Goal: Task Accomplishment & Management: Manage account settings

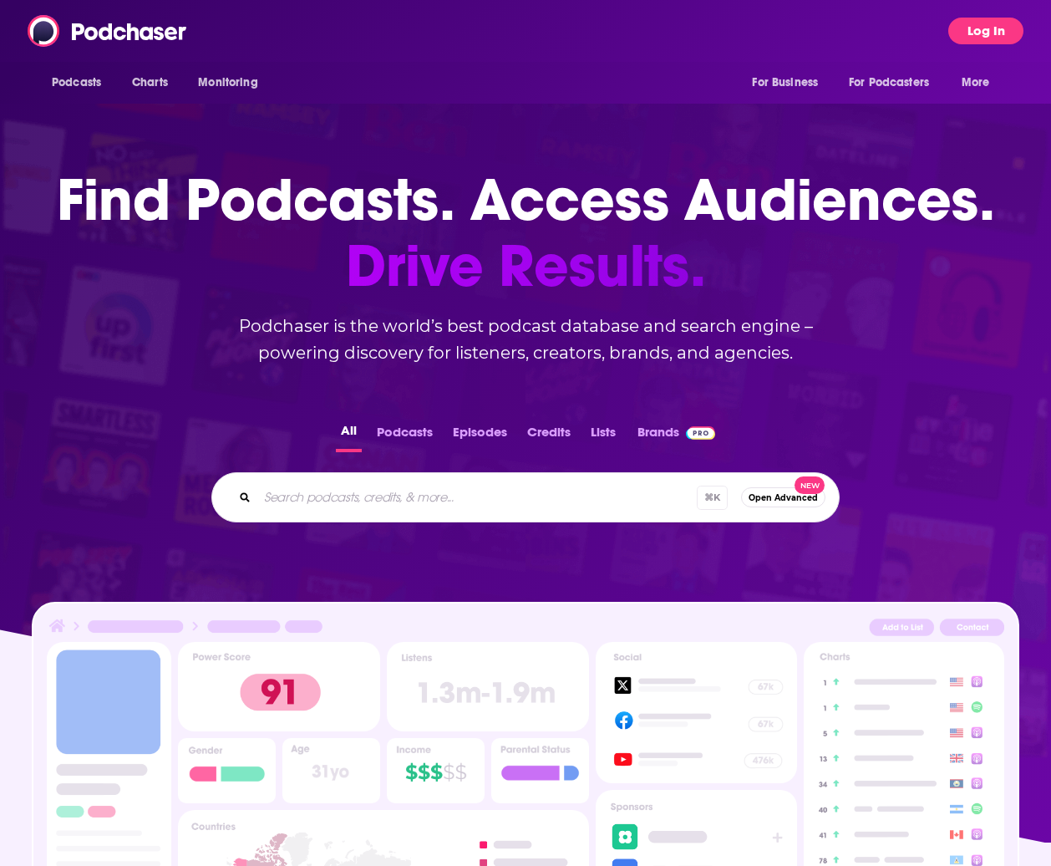
click at [986, 28] on button "Log In" at bounding box center [985, 31] width 75 height 27
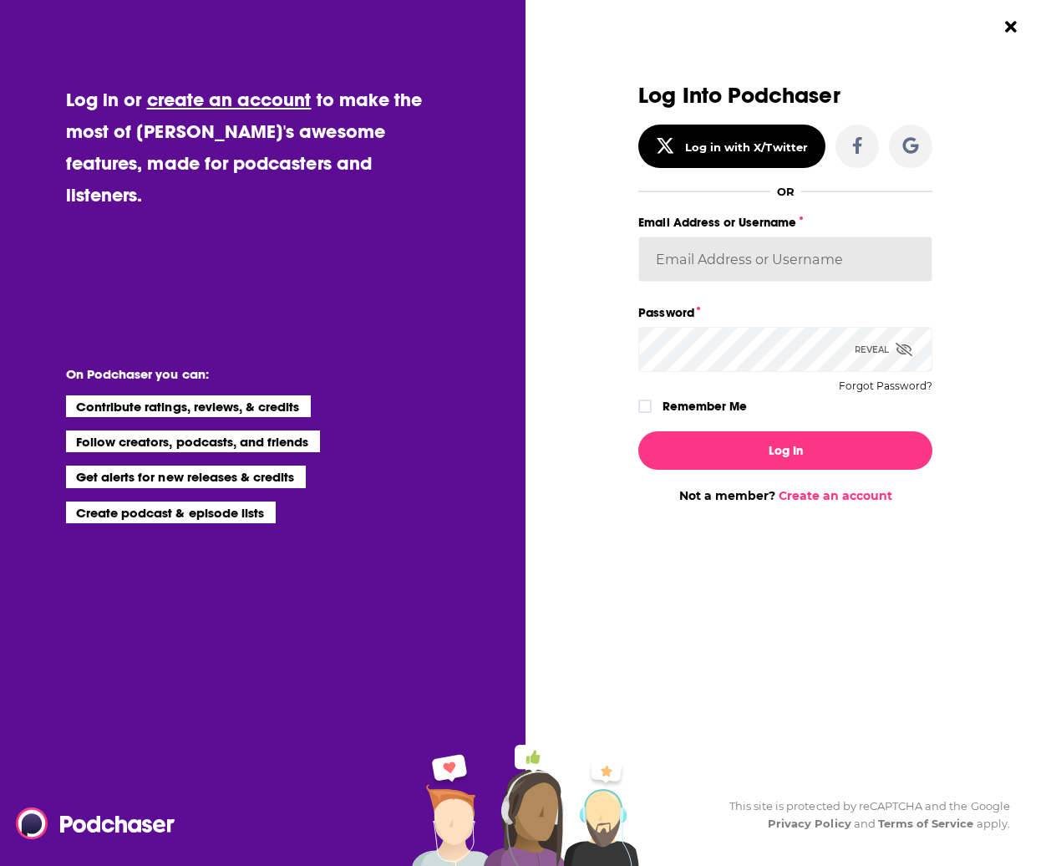
type input "[PERSON_NAME][EMAIL_ADDRESS][DOMAIN_NAME]"
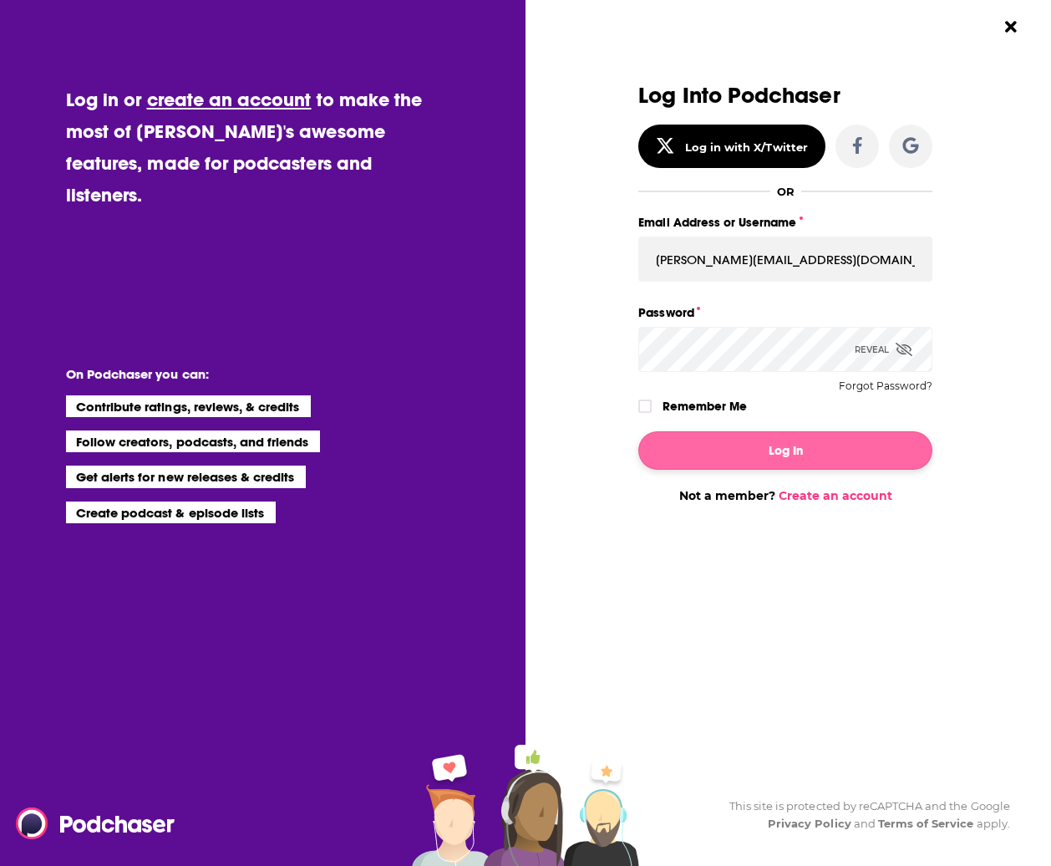
click at [825, 447] on button "Log In" at bounding box center [785, 450] width 294 height 38
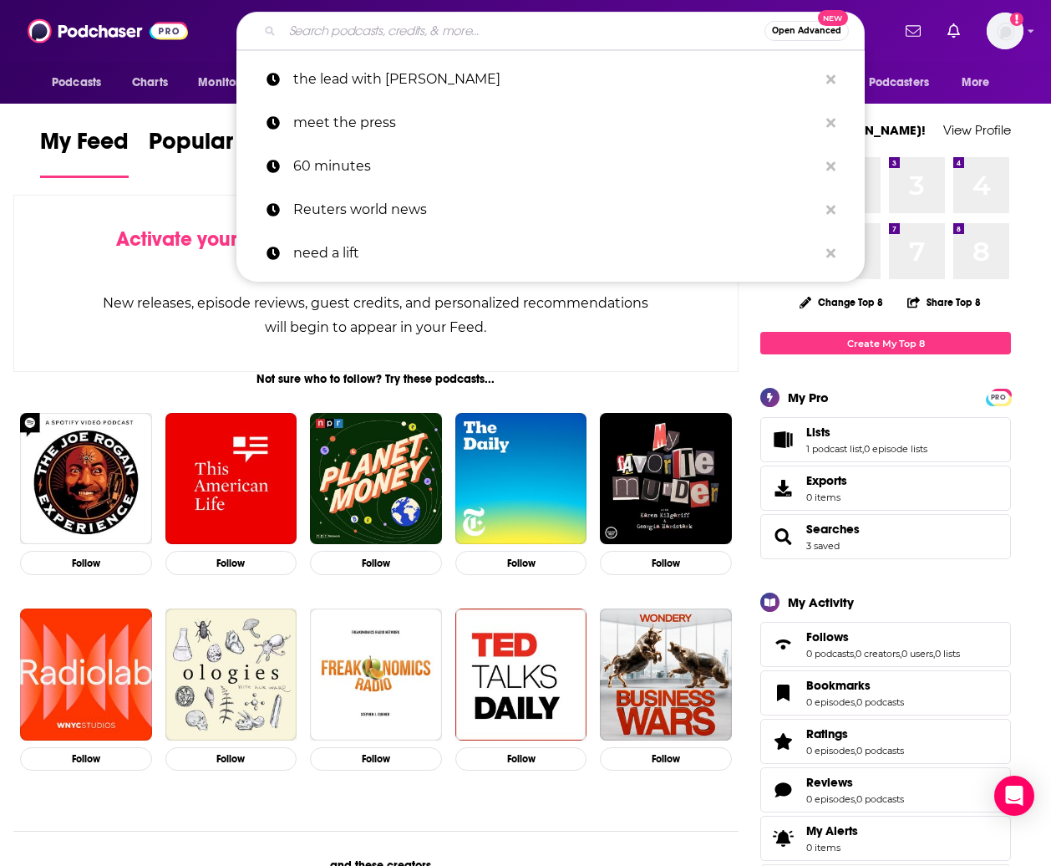
click at [406, 33] on input "Search podcasts, credits, & more..." at bounding box center [523, 31] width 482 height 27
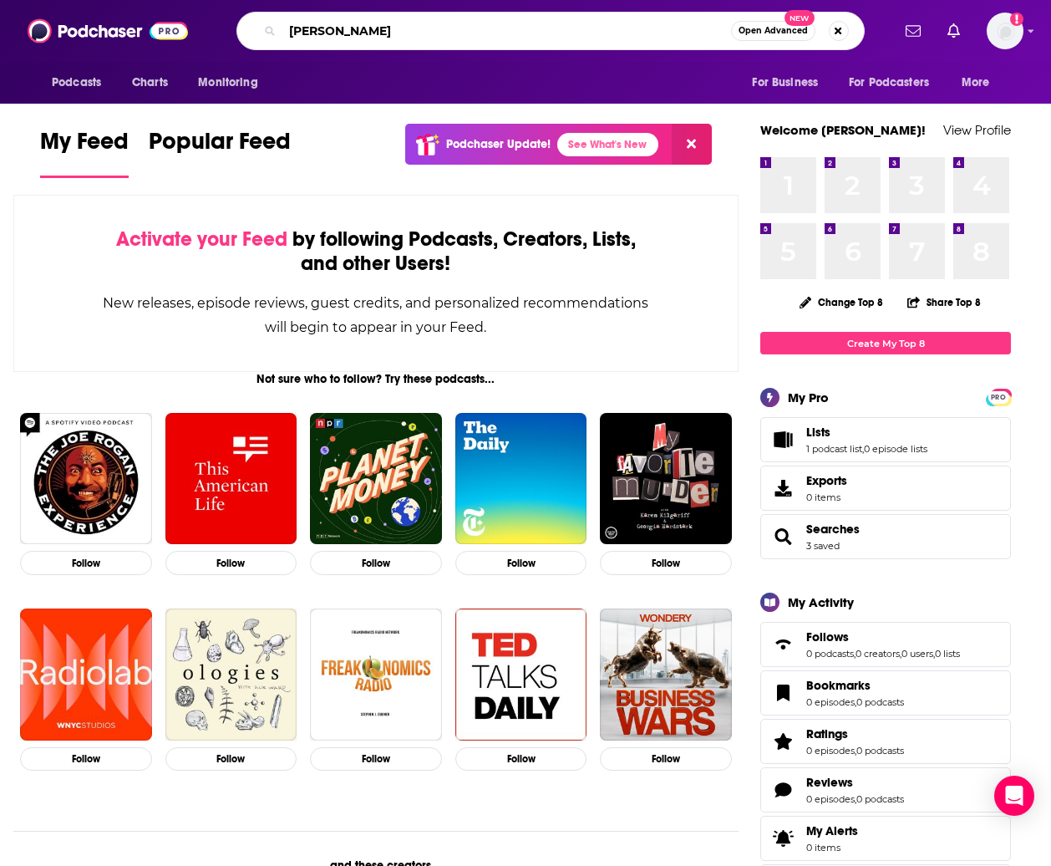
type input "[PERSON_NAME]"
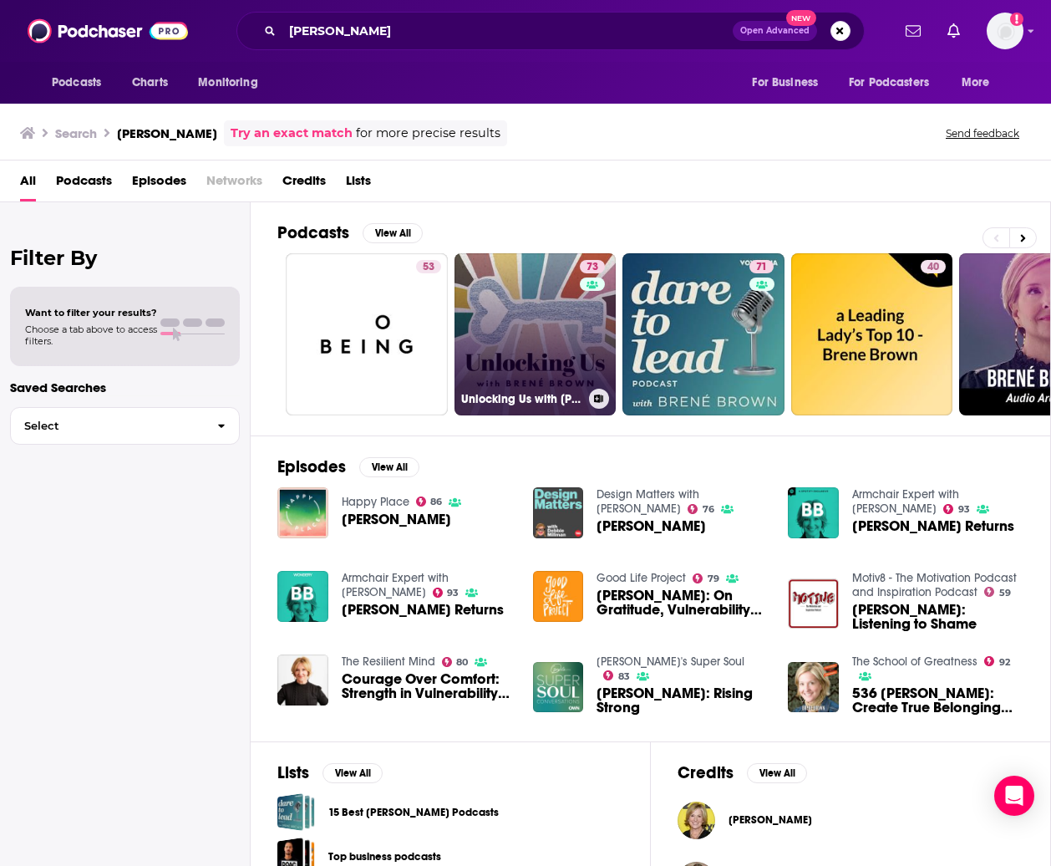
click at [550, 301] on link "73 Unlocking Us with [PERSON_NAME]" at bounding box center [535, 334] width 162 height 162
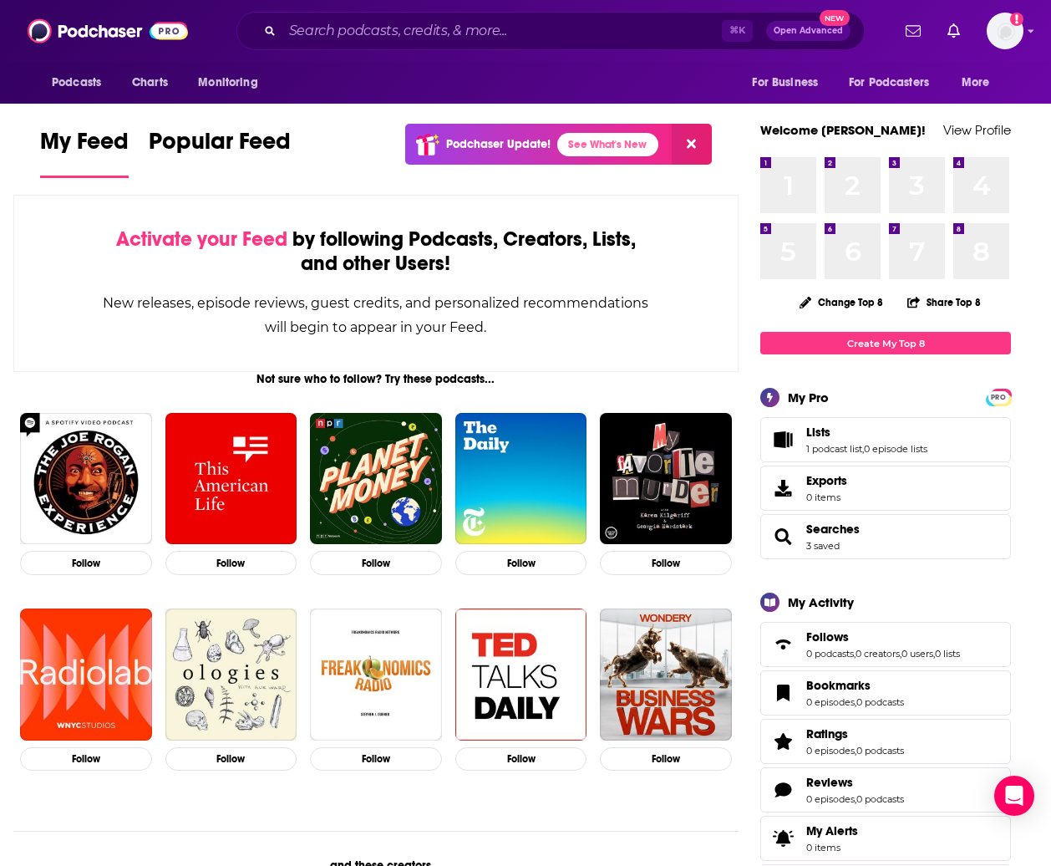
click at [953, 29] on icon "Show notifications dropdown" at bounding box center [953, 30] width 13 height 15
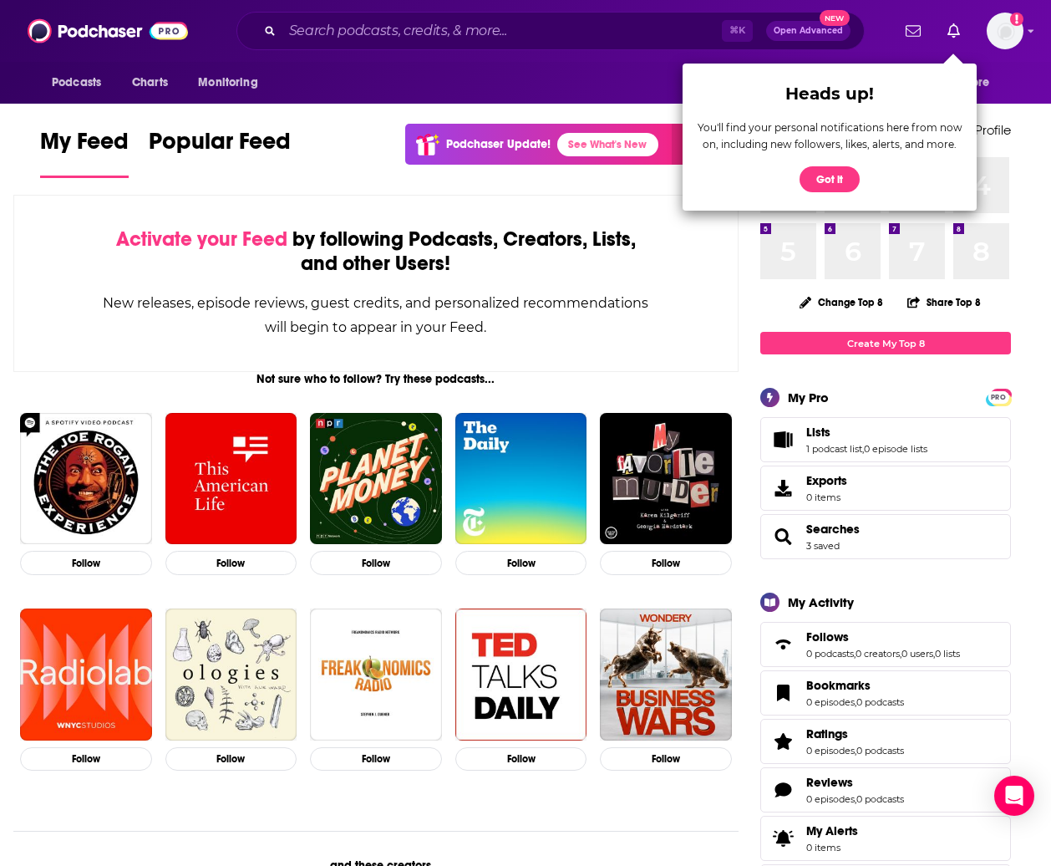
click at [1017, 79] on div "Podcasts Charts Monitoring For Business For Podcasters More" at bounding box center [525, 83] width 1051 height 42
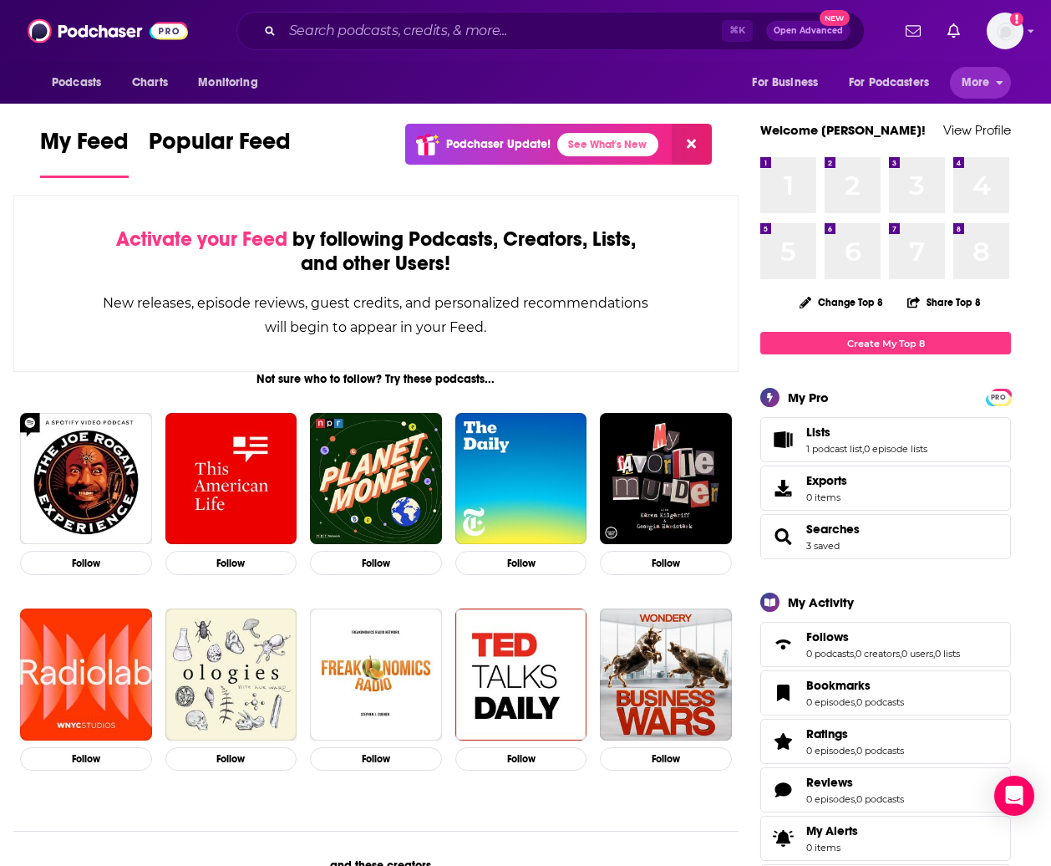
click at [973, 89] on span "More" at bounding box center [976, 82] width 28 height 23
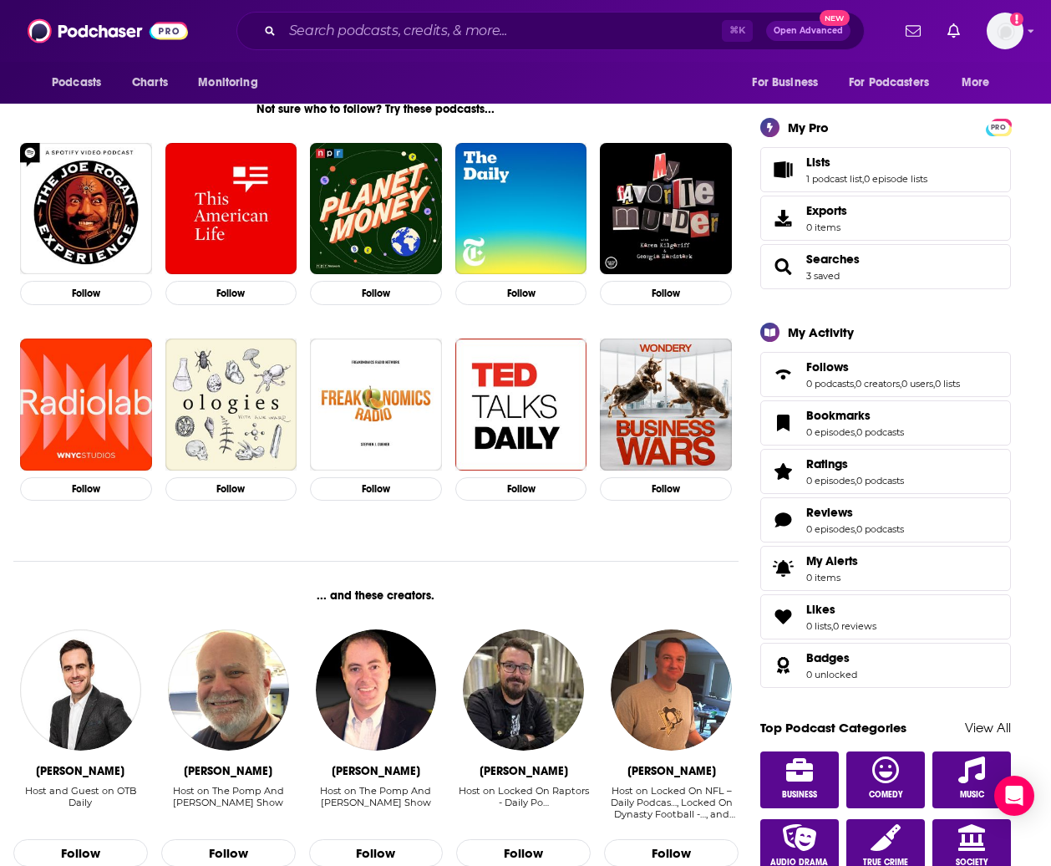
scroll to position [271, 0]
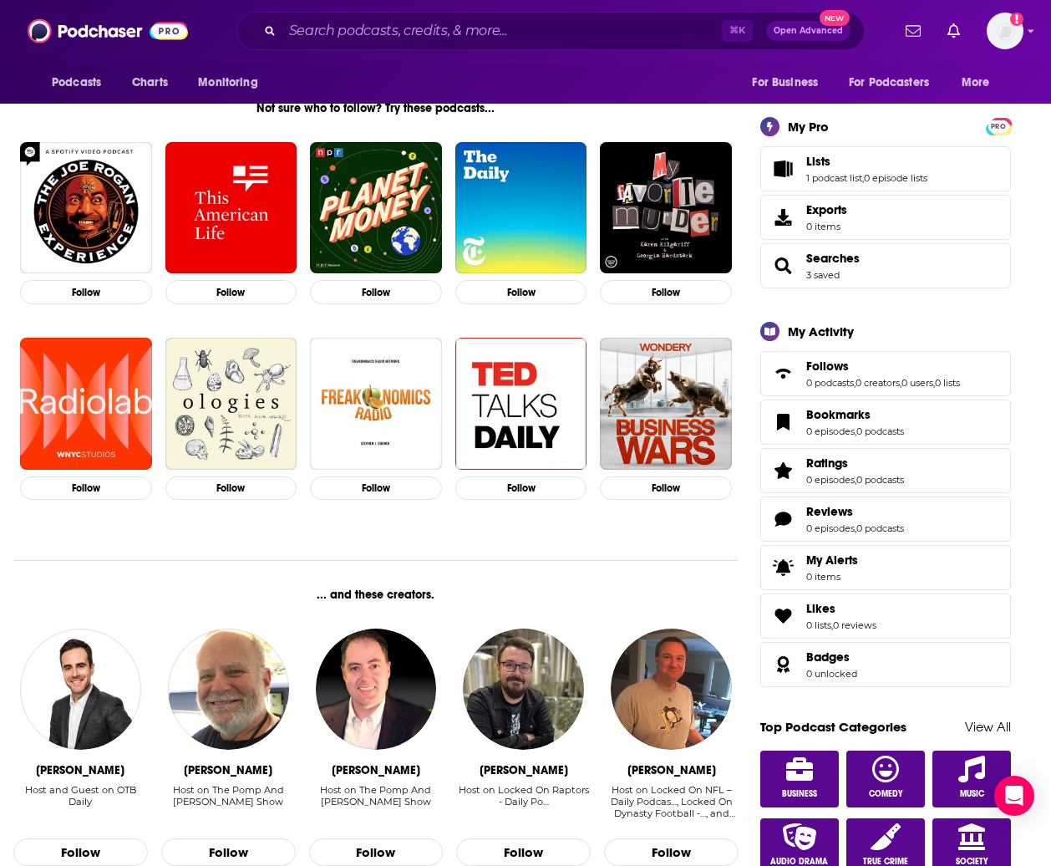
click at [855, 569] on span "My Alerts 0 items" at bounding box center [832, 567] width 52 height 30
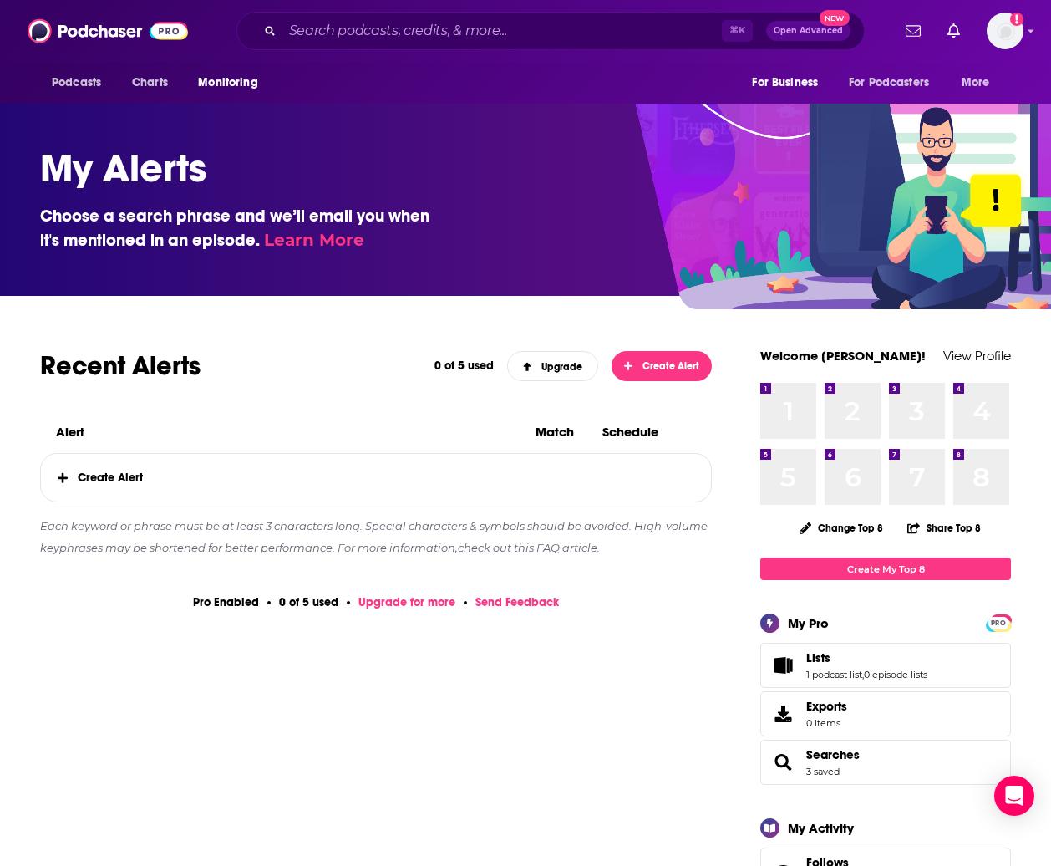
click at [103, 475] on span "Create Alert" at bounding box center [376, 478] width 670 height 48
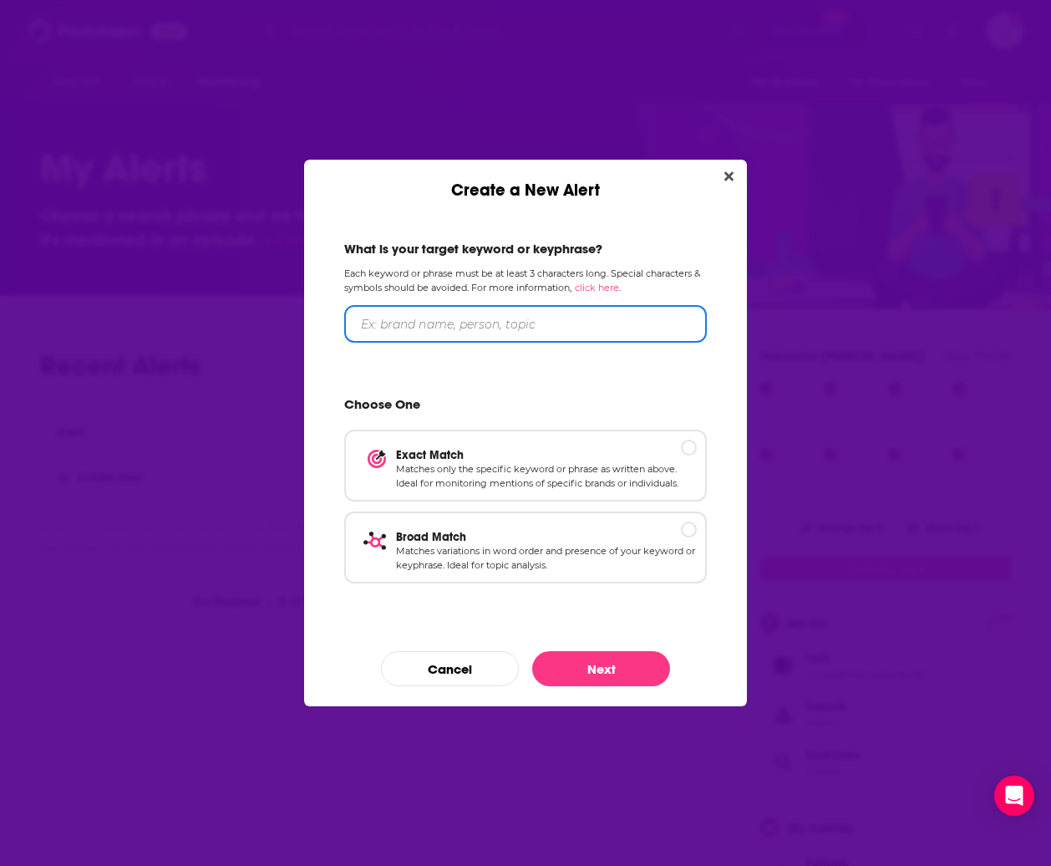
click at [422, 324] on input "Create a New Alert" at bounding box center [525, 324] width 363 height 38
type input "Dignity Index"
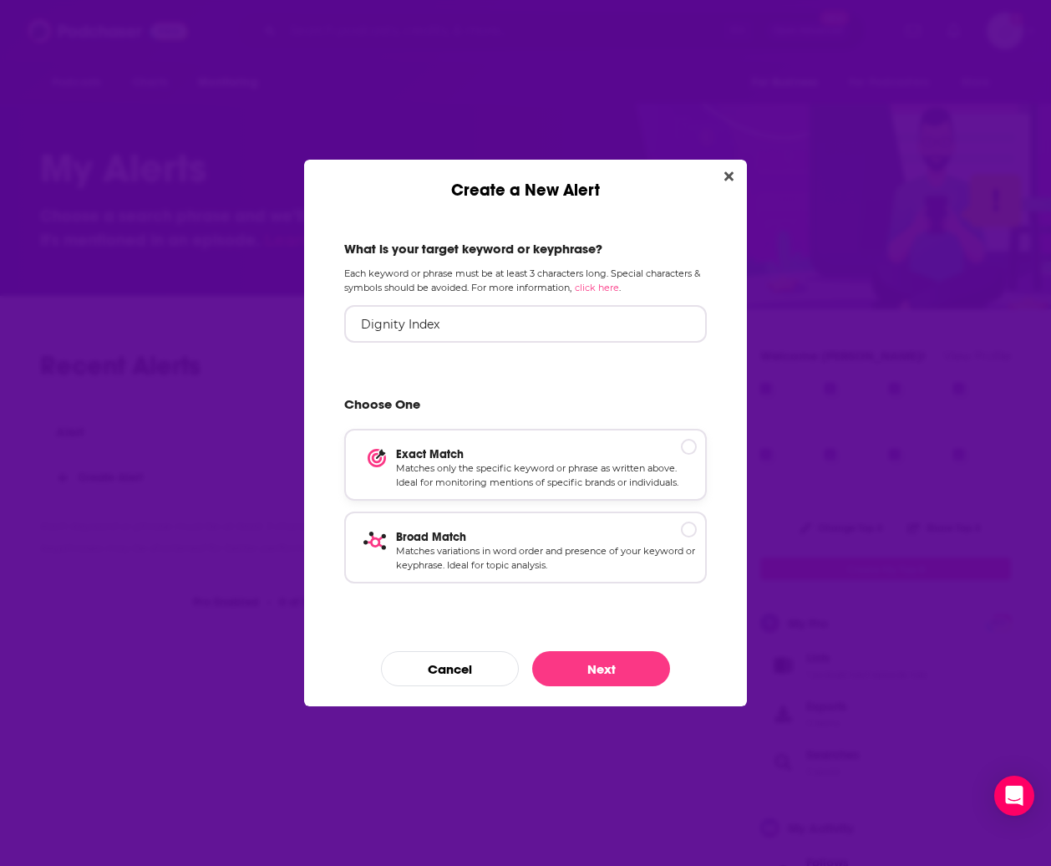
click at [693, 448] on p "Exact Match" at bounding box center [546, 454] width 301 height 14
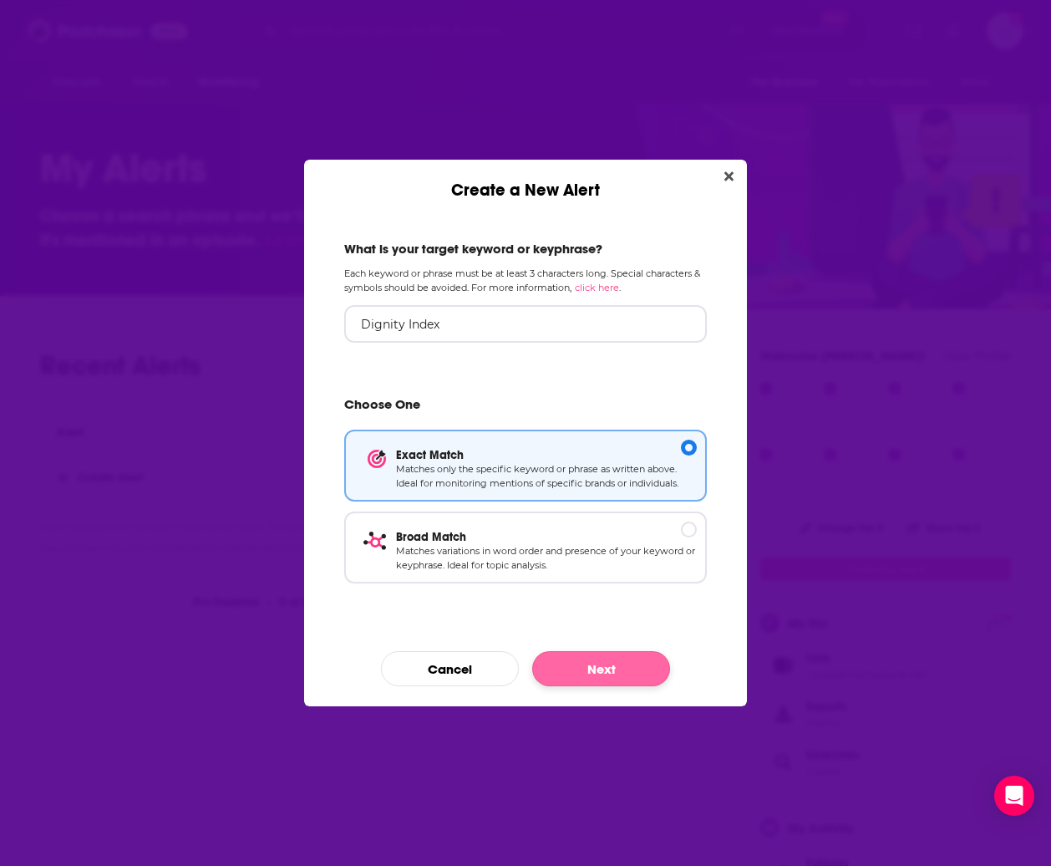
click at [595, 668] on button "Next" at bounding box center [601, 668] width 138 height 35
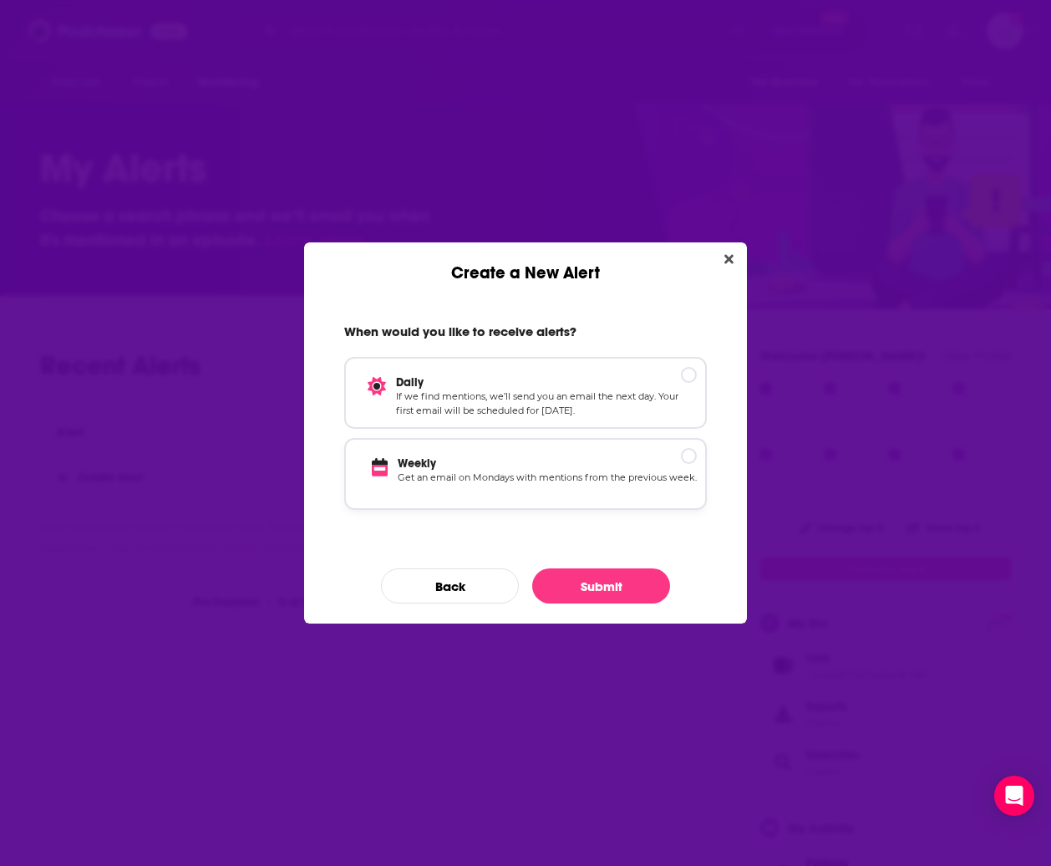
click at [688, 454] on div "Create a New Alert" at bounding box center [689, 456] width 16 height 16
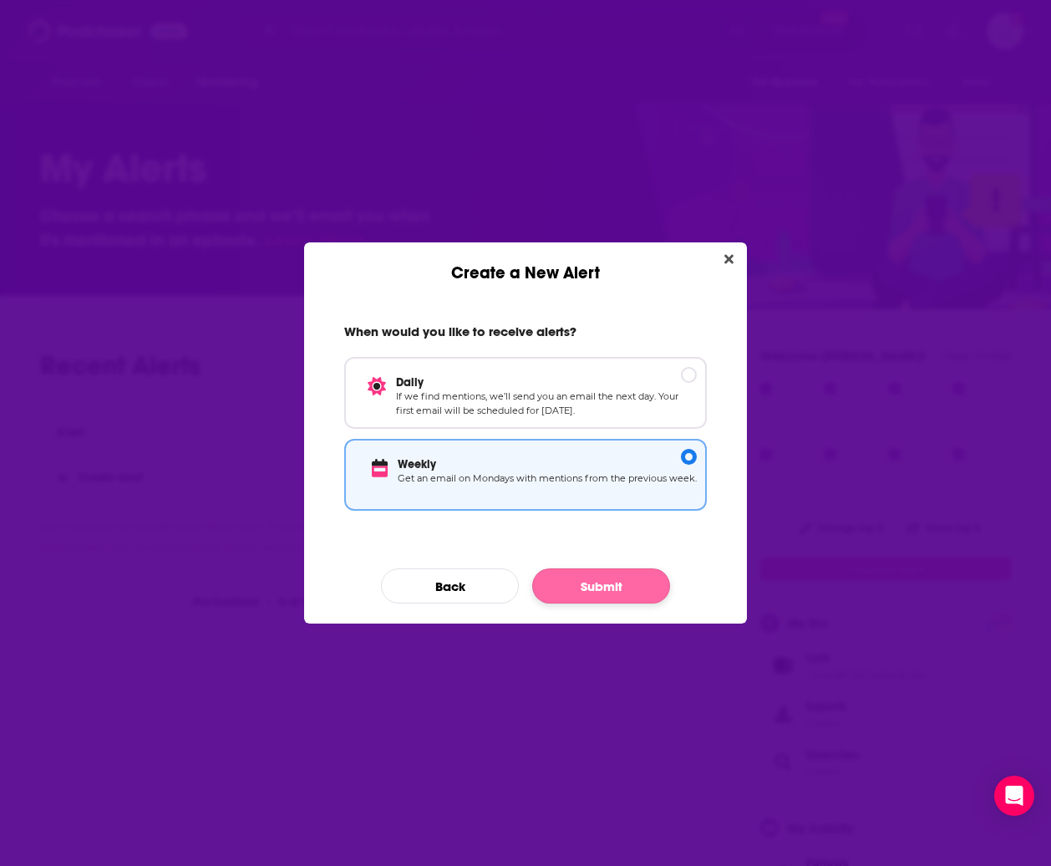
click at [628, 583] on button "Submit" at bounding box center [601, 585] width 138 height 35
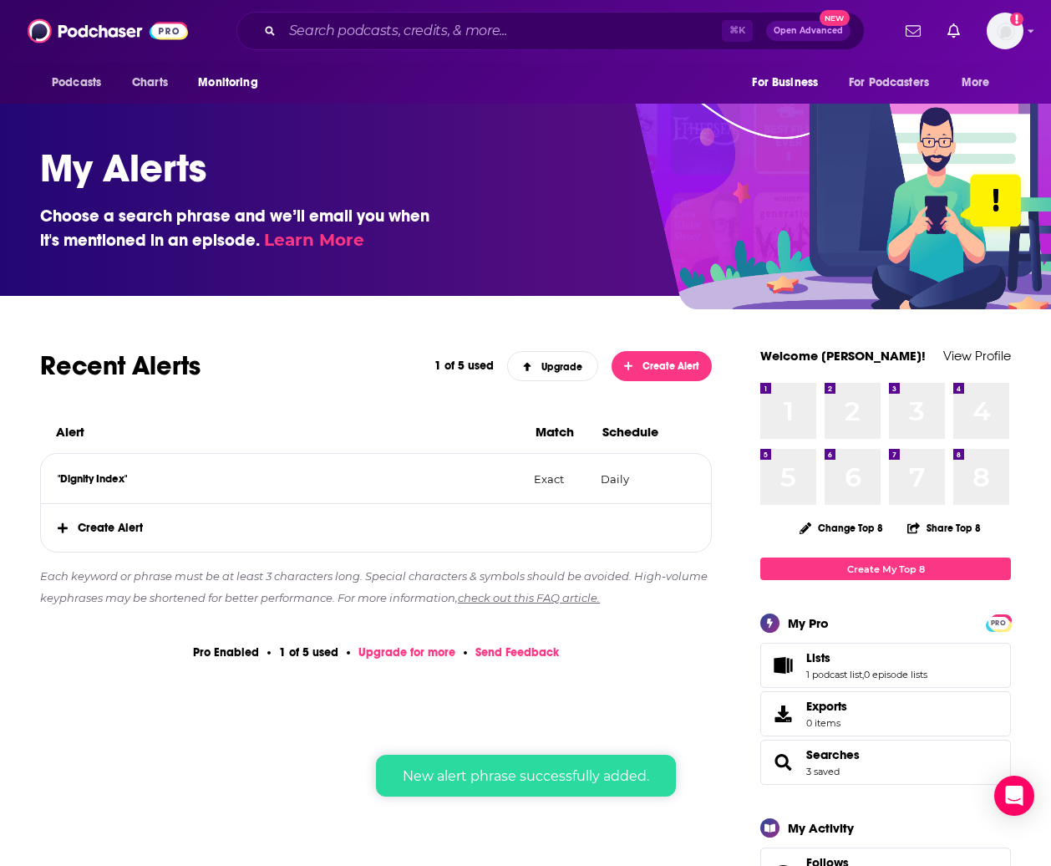
click at [63, 528] on icon at bounding box center [63, 527] width 10 height 10
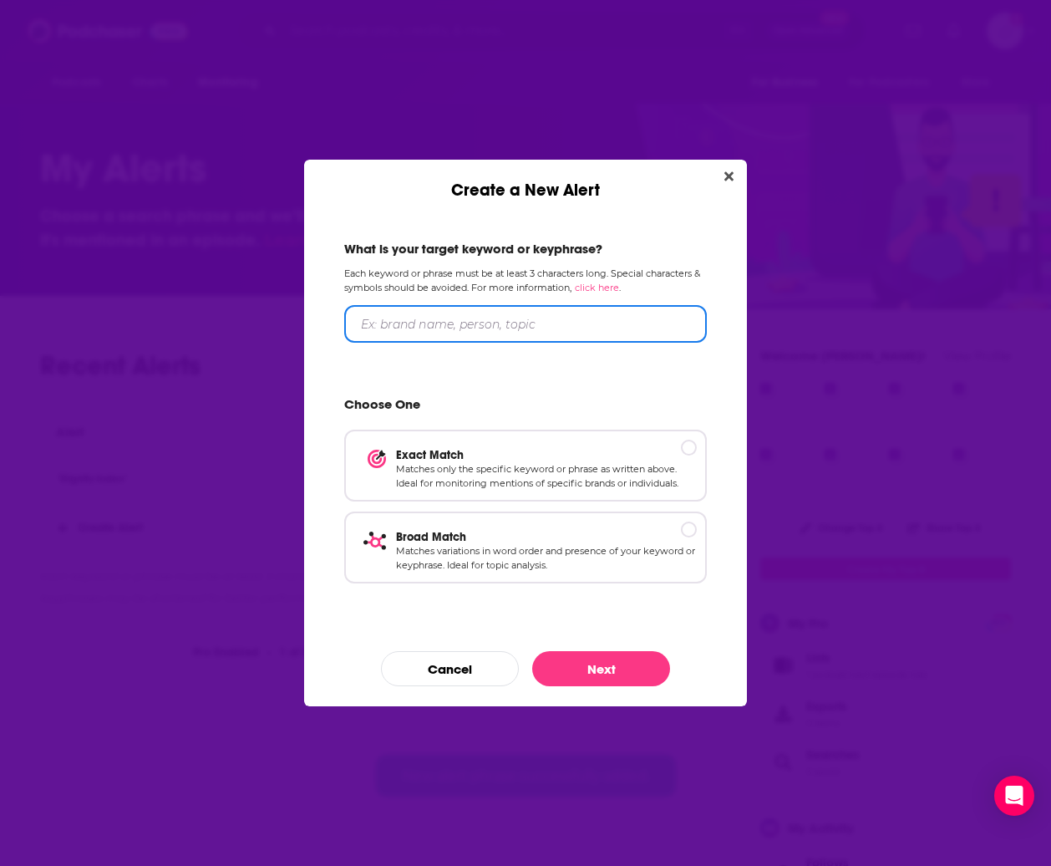
click at [383, 323] on input "Create a New Alert" at bounding box center [525, 324] width 363 height 38
type input "Tim Shriver"
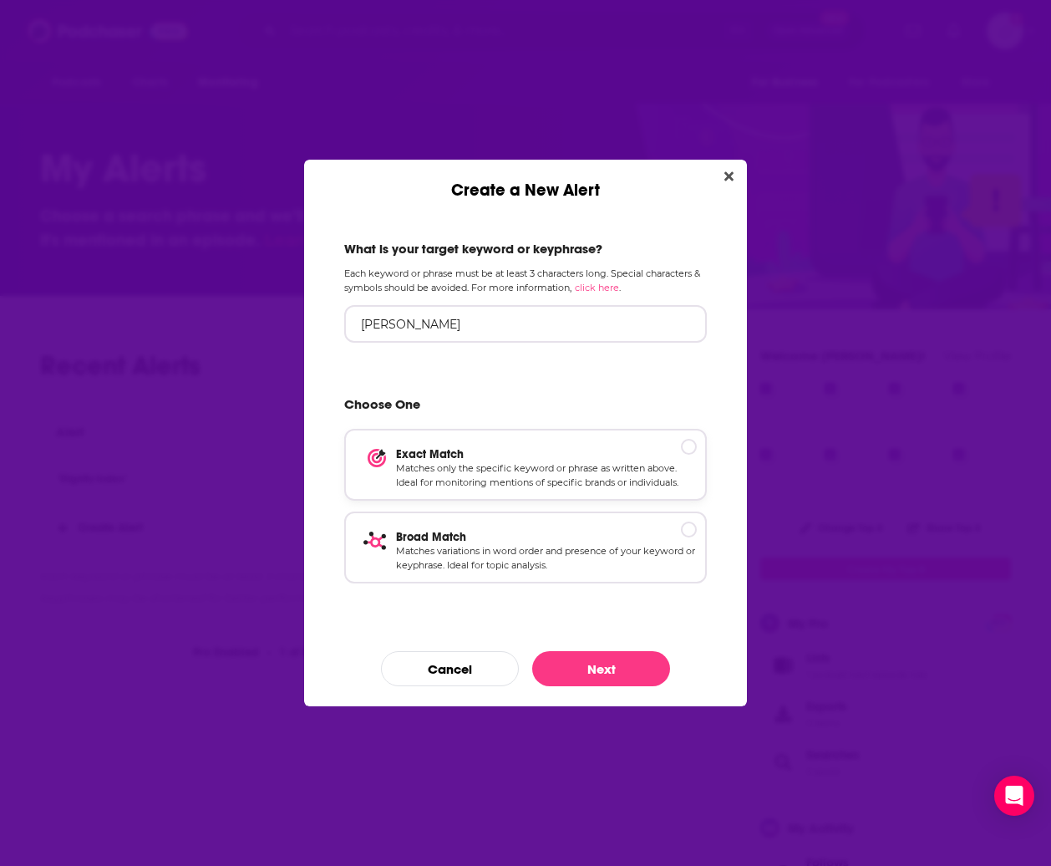
click at [689, 445] on div "Create a New Alert" at bounding box center [689, 447] width 16 height 16
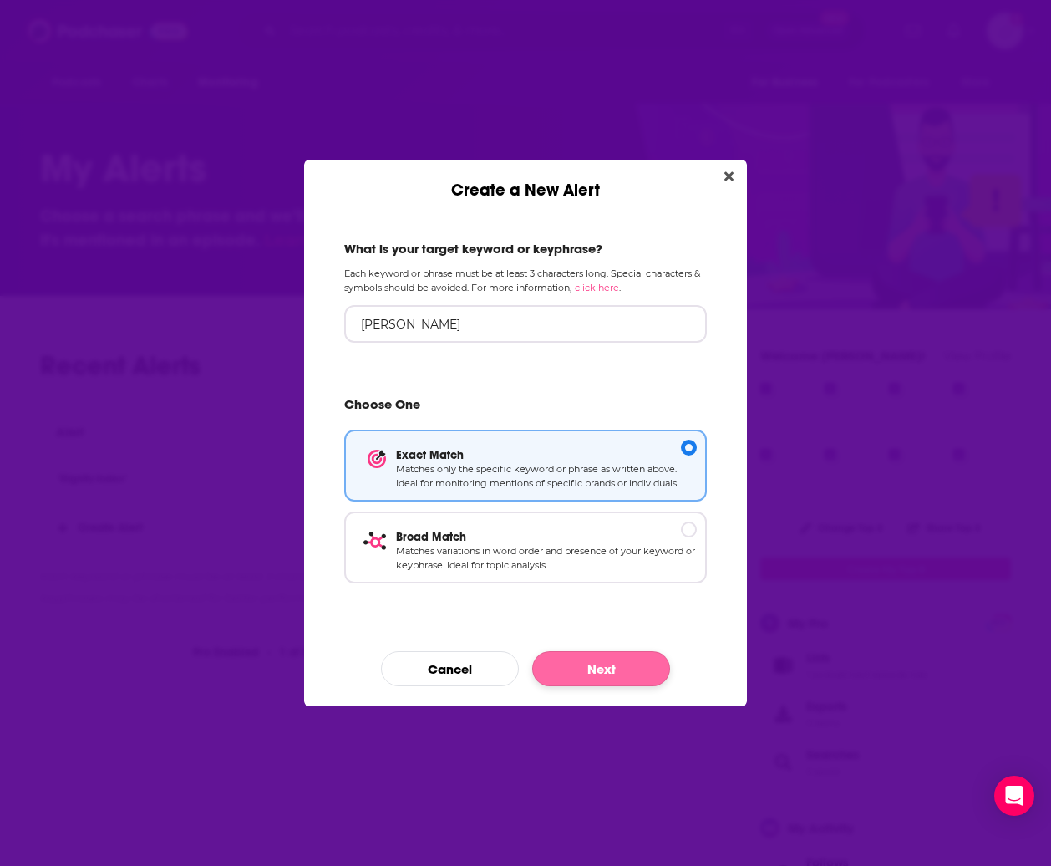
click at [608, 669] on button "Next" at bounding box center [601, 668] width 138 height 35
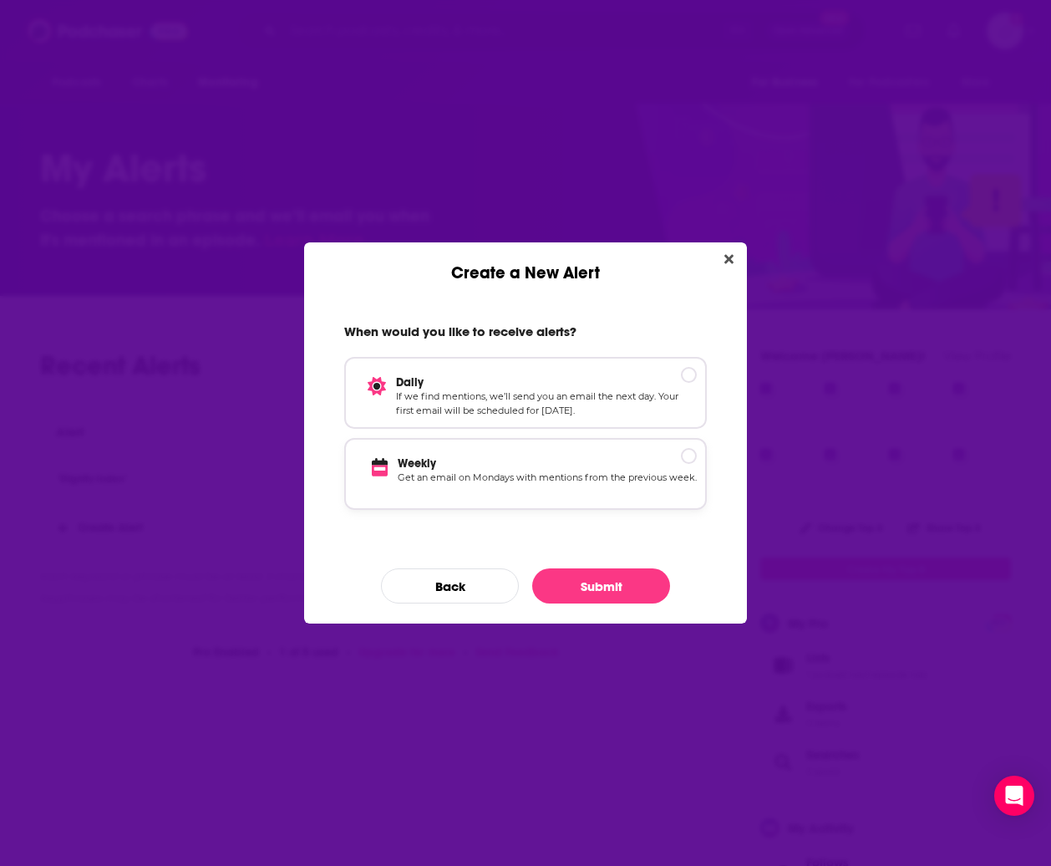
click at [688, 454] on div "Create a New Alert" at bounding box center [689, 456] width 16 height 16
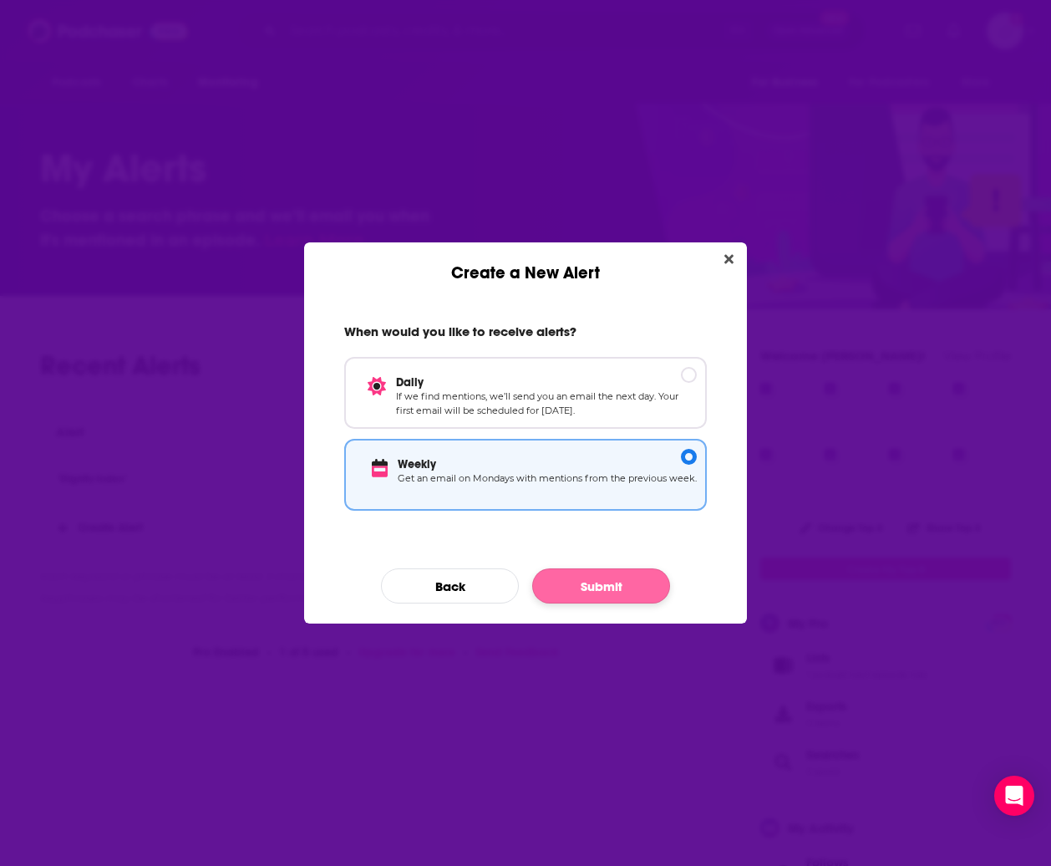
click at [594, 583] on button "Submit" at bounding box center [601, 585] width 138 height 35
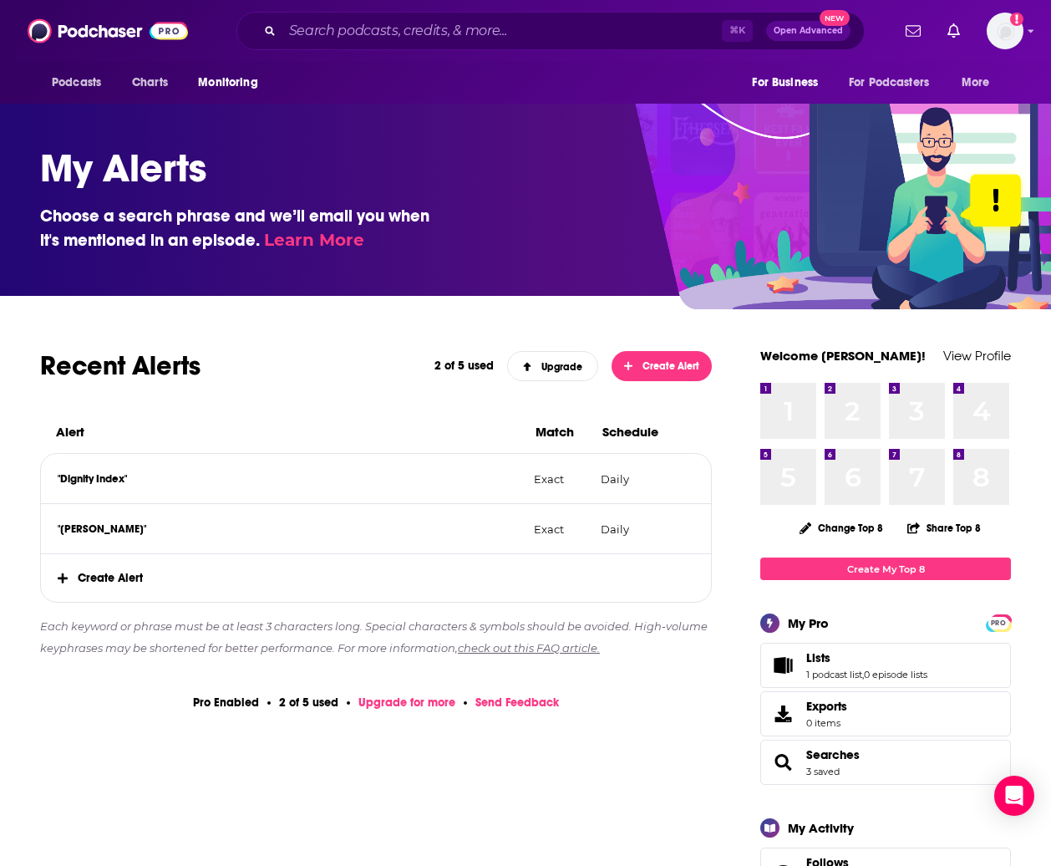
click at [79, 579] on span "Create Alert" at bounding box center [376, 578] width 670 height 48
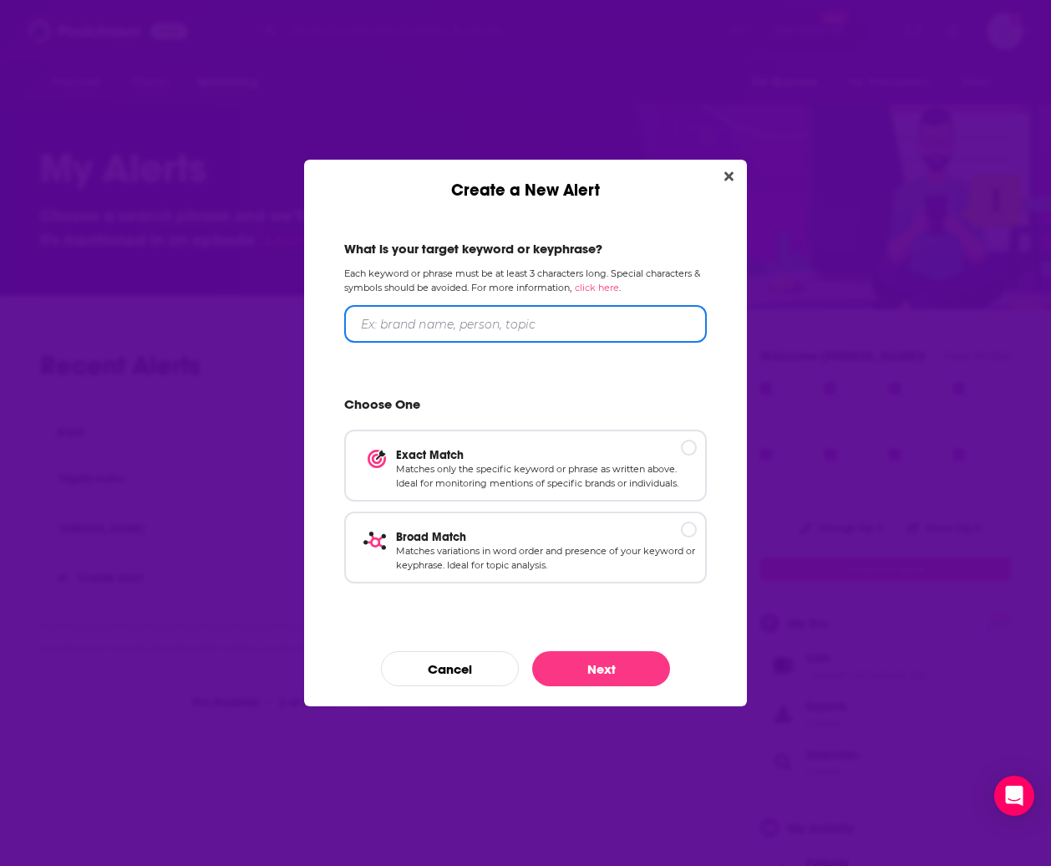
click at [376, 324] on input "Create a New Alert" at bounding box center [525, 324] width 363 height 38
type input "Timothy Shriver"
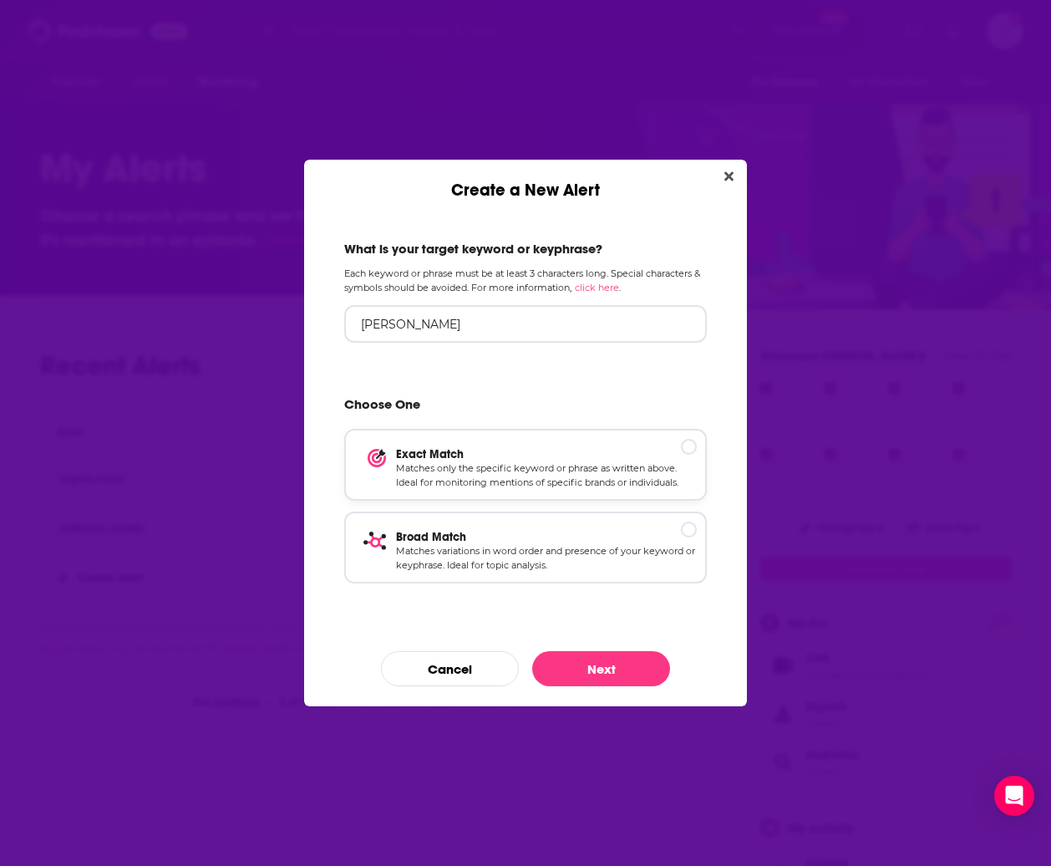
click at [690, 445] on div "Create a New Alert" at bounding box center [689, 447] width 16 height 16
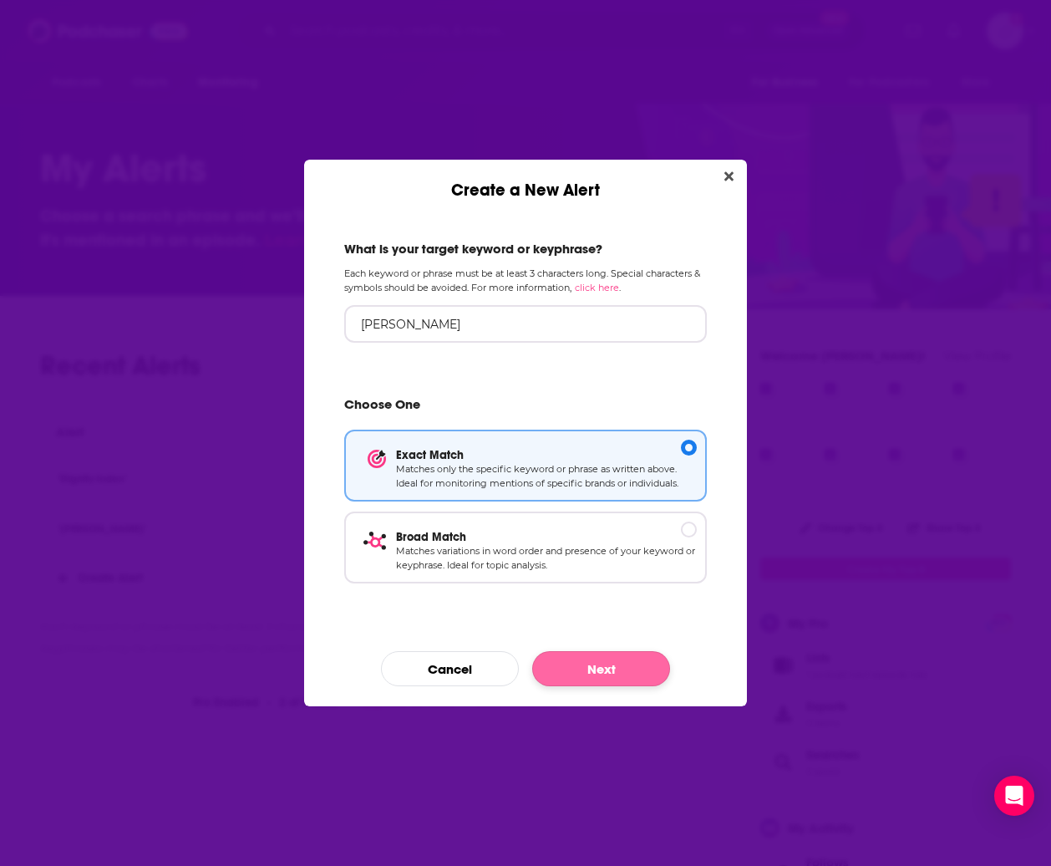
click at [604, 668] on button "Next" at bounding box center [601, 668] width 138 height 35
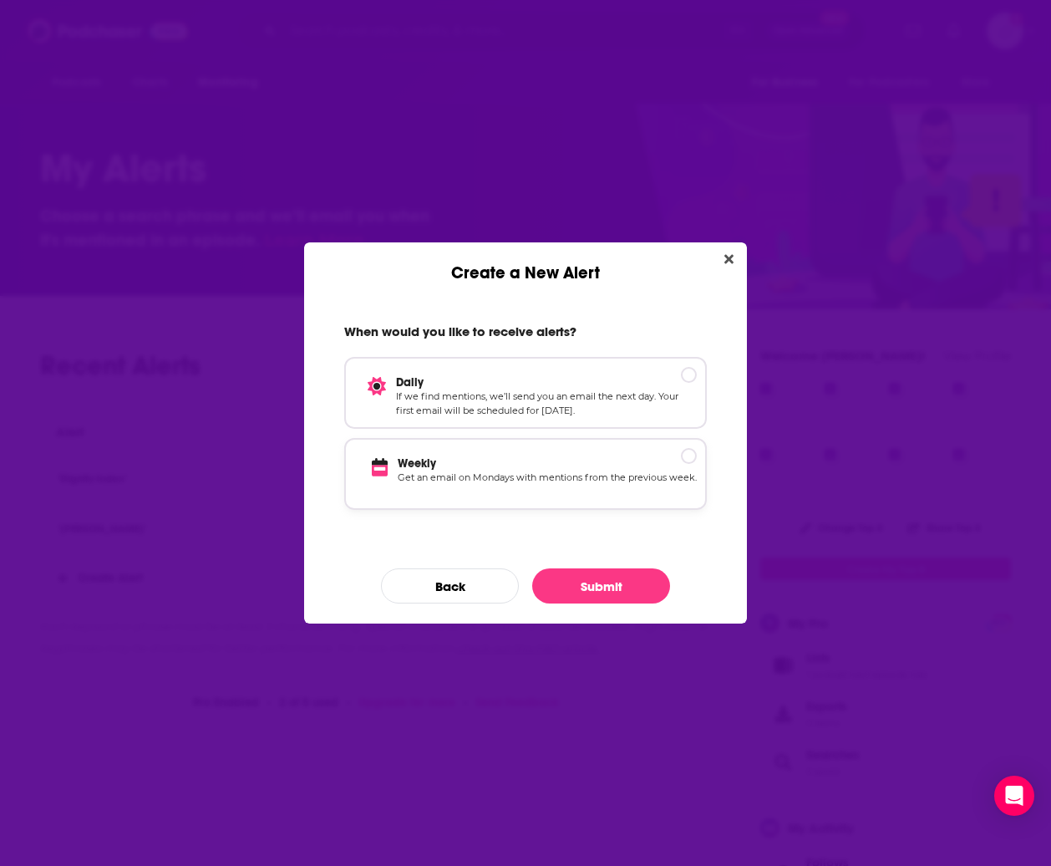
drag, startPoint x: 686, startPoint y: 456, endPoint x: 698, endPoint y: 508, distance: 53.1
click at [686, 457] on p "Weekly" at bounding box center [547, 463] width 299 height 14
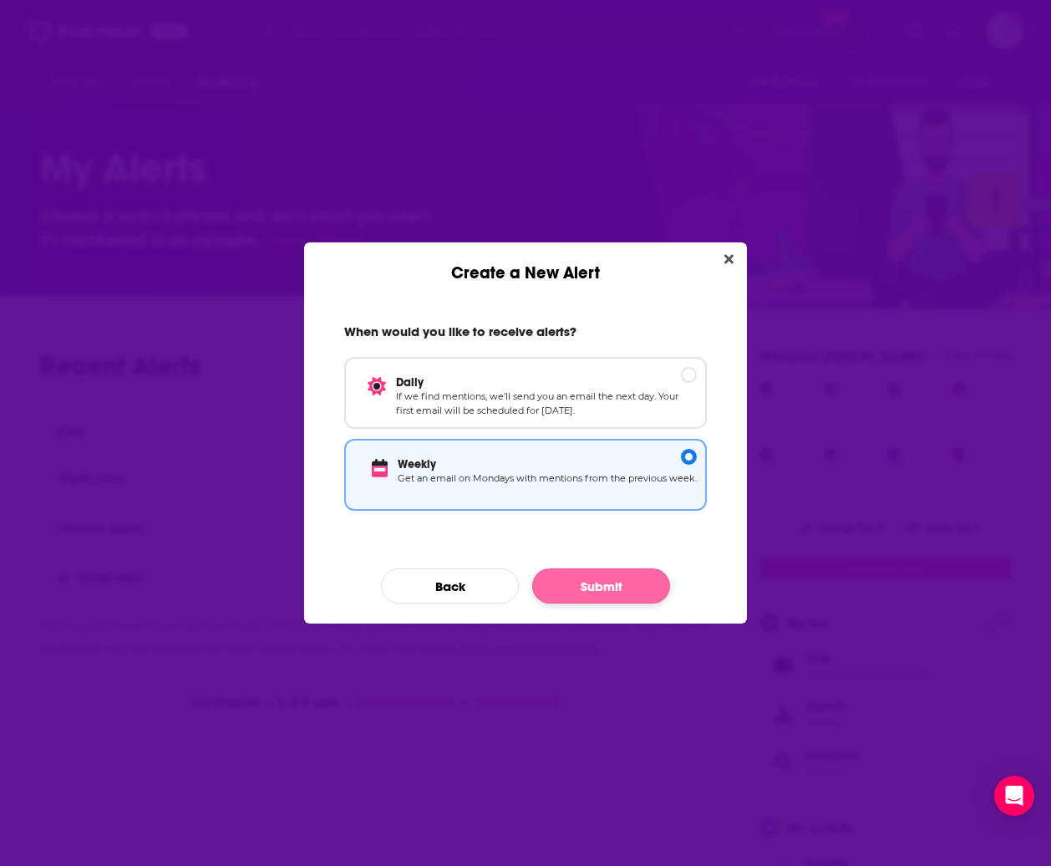
click at [618, 587] on button "Submit" at bounding box center [601, 585] width 138 height 35
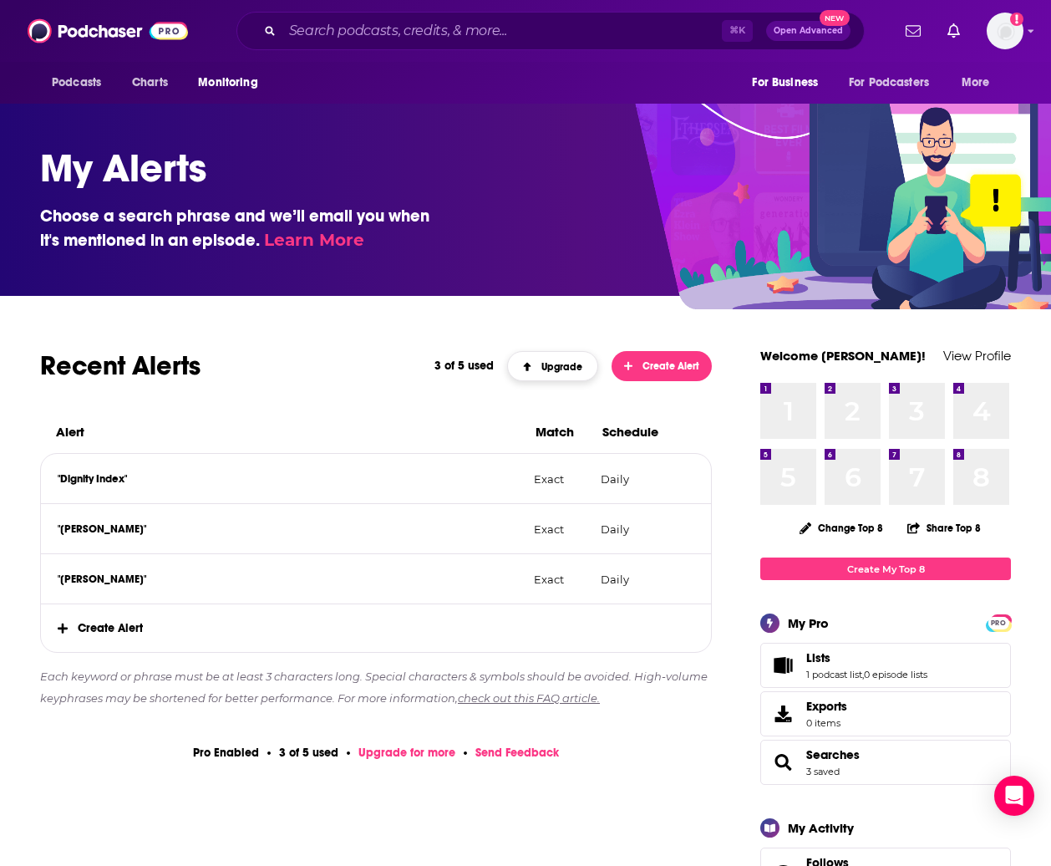
click at [570, 364] on span "Upgrade" at bounding box center [553, 367] width 60 height 12
